Goal: Information Seeking & Learning: Learn about a topic

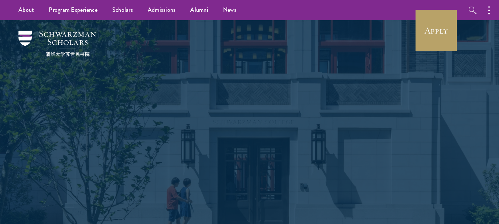
click at [447, 30] on link "Apply" at bounding box center [436, 30] width 41 height 41
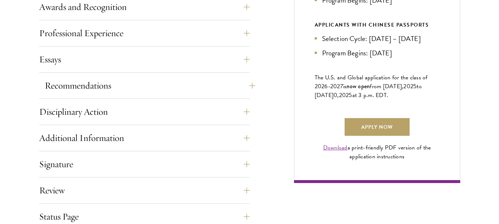
scroll to position [591, 0]
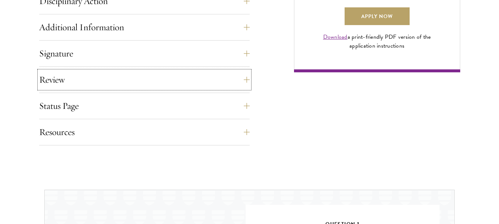
click at [221, 81] on button "Review" at bounding box center [144, 80] width 211 height 18
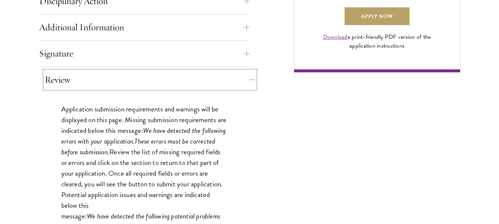
click at [228, 81] on button "Review" at bounding box center [150, 80] width 211 height 18
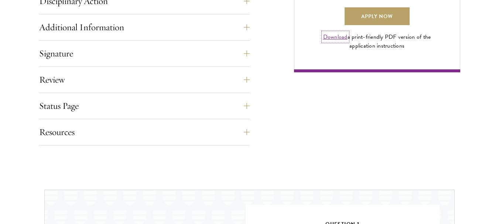
click at [338, 41] on link "Download" at bounding box center [335, 37] width 24 height 9
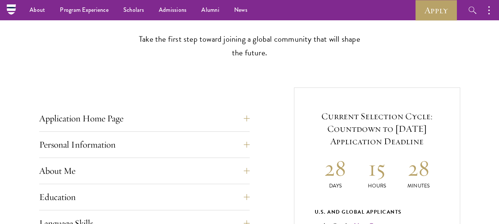
scroll to position [111, 0]
